Goal: Find specific page/section: Find specific page/section

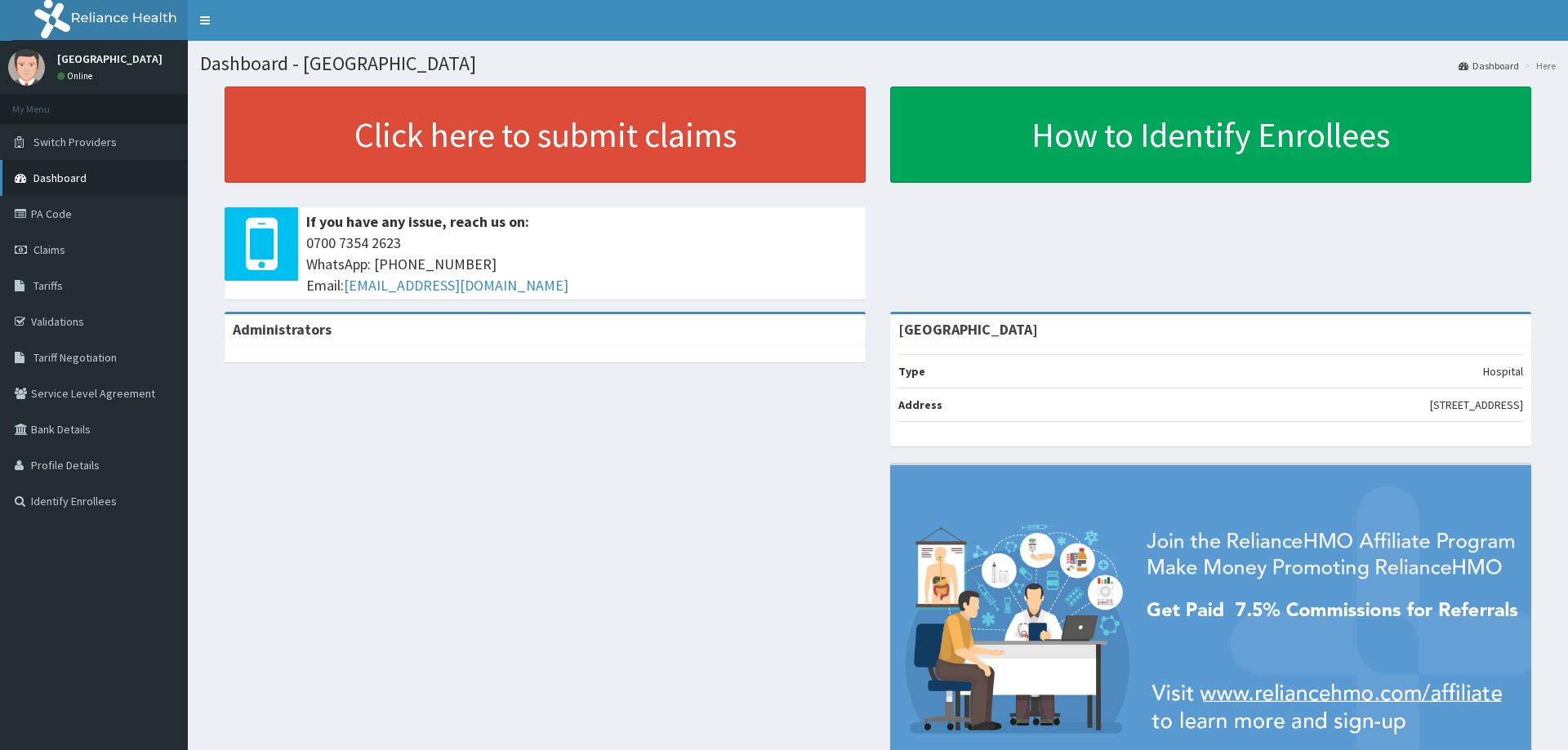
click at [52, 172] on span "Dashboard" at bounding box center [60, 178] width 53 height 15
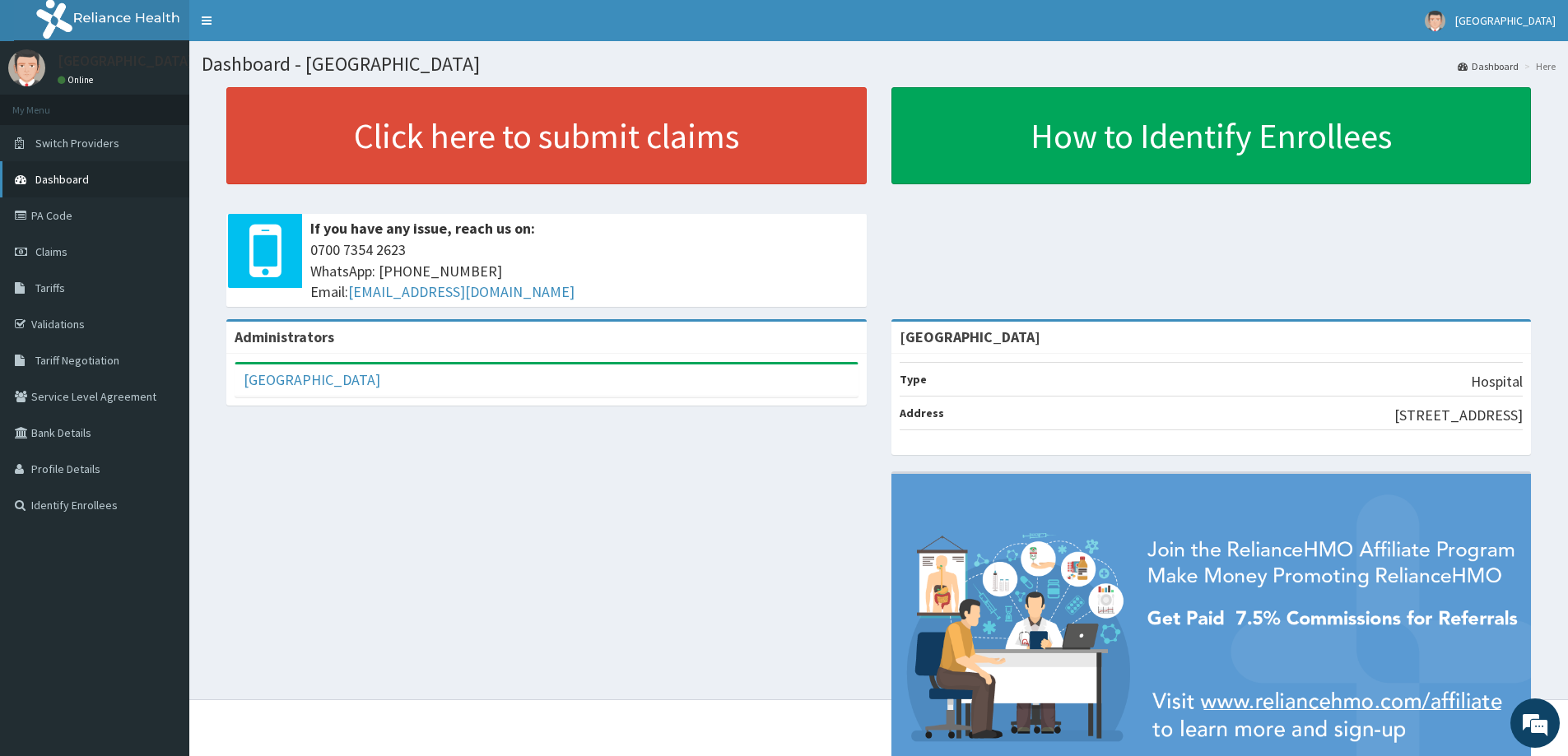
click at [35, 186] on link "Dashboard" at bounding box center [94, 180] width 189 height 37
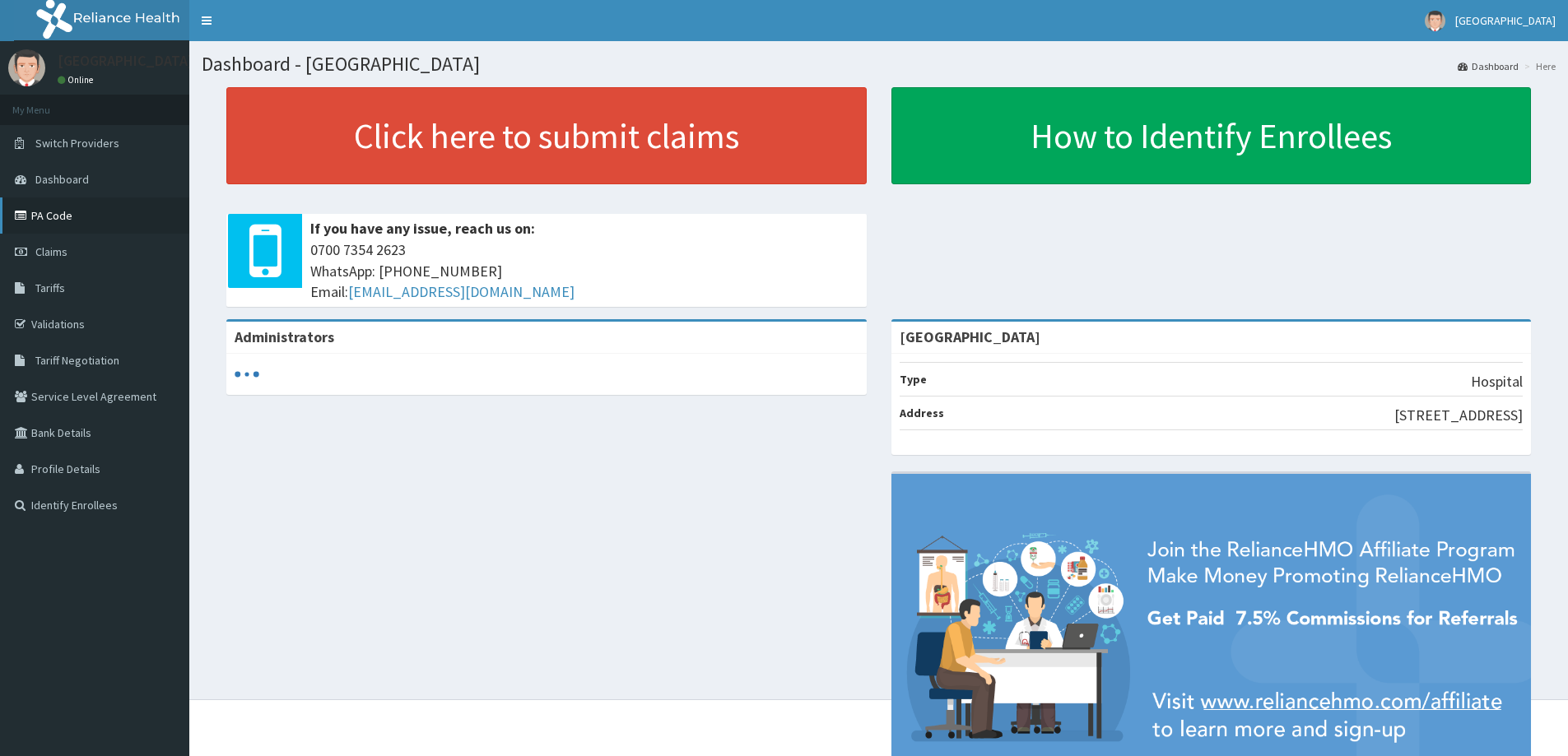
click at [69, 218] on link "PA Code" at bounding box center [94, 215] width 189 height 37
